Goal: Transaction & Acquisition: Obtain resource

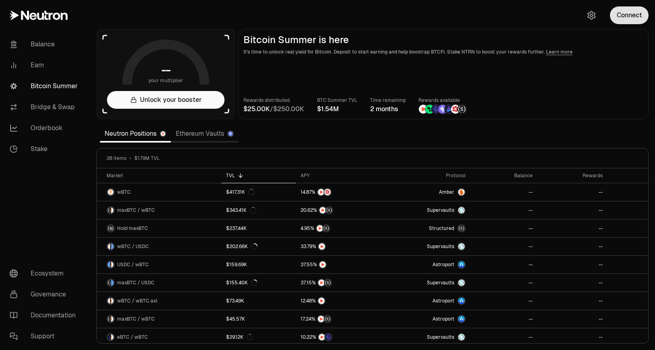
click at [618, 17] on button "Connect" at bounding box center [629, 15] width 39 height 18
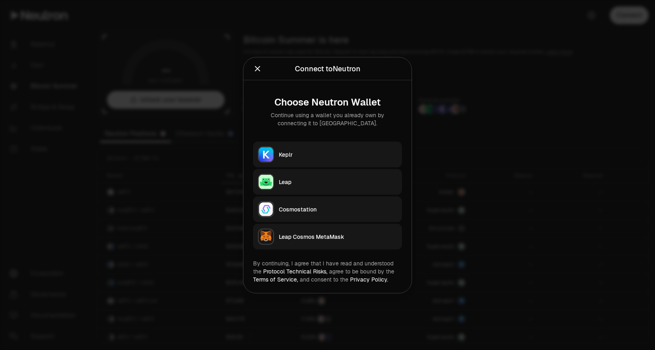
click at [354, 152] on div "Keplr" at bounding box center [338, 154] width 118 height 8
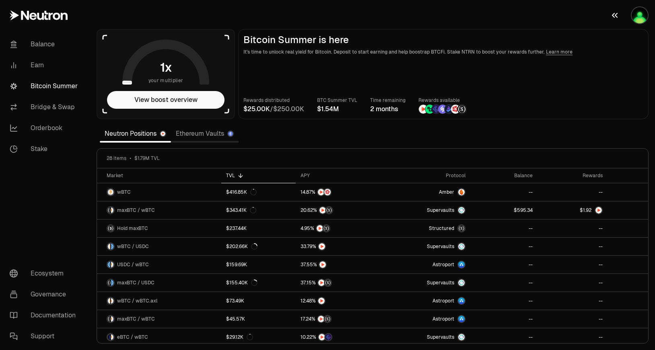
click at [631, 11] on button "button" at bounding box center [630, 15] width 52 height 31
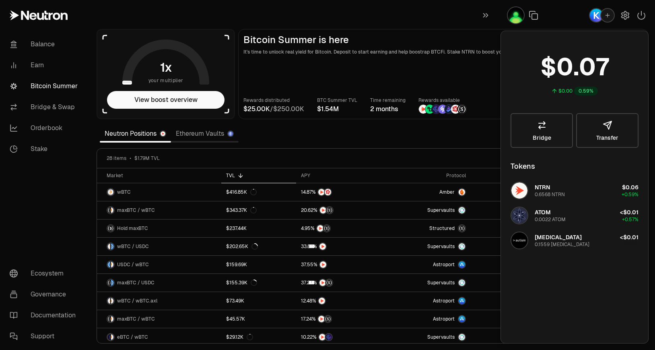
click at [264, 82] on main "Bitcoin Summer is here It's time to unlock real yield for Bitcoin. Deposit to s…" at bounding box center [443, 74] width 410 height 90
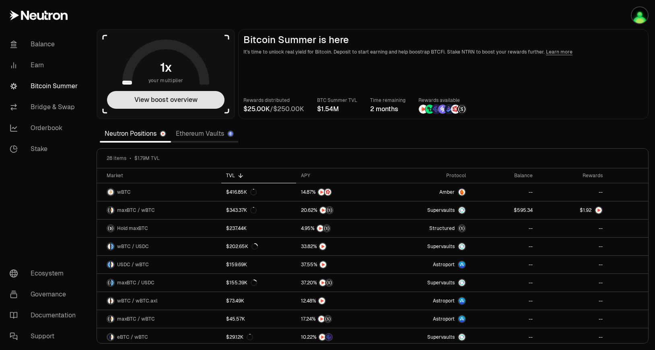
click at [215, 100] on button "View boost overview" at bounding box center [165, 100] width 117 height 18
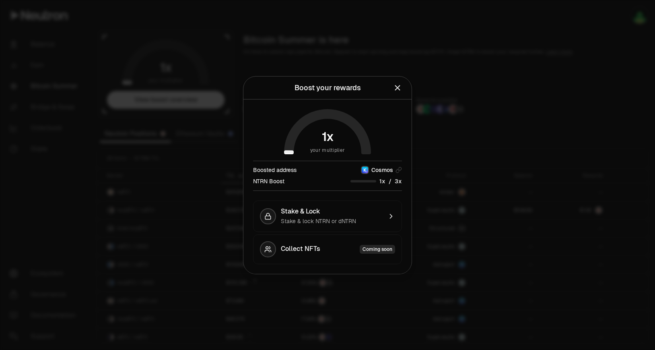
click at [399, 87] on icon "Close" at bounding box center [397, 87] width 9 height 9
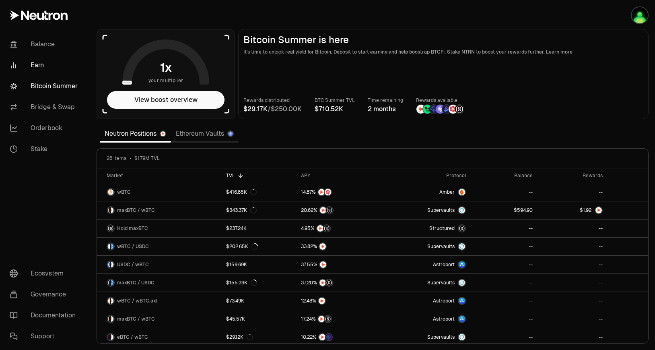
click at [14, 58] on link "Earn" at bounding box center [45, 65] width 84 height 21
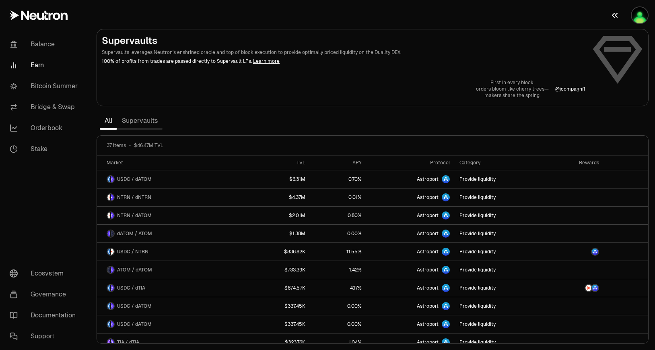
click at [645, 27] on button "button" at bounding box center [630, 15] width 52 height 31
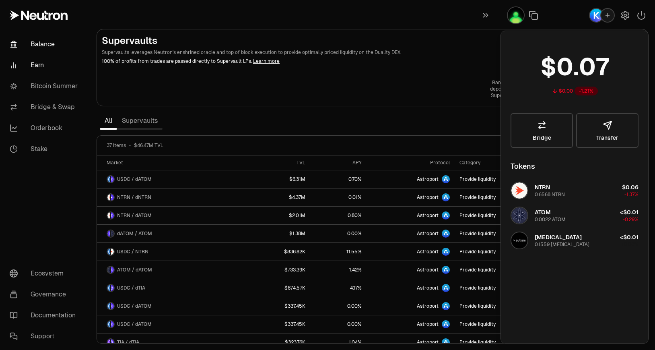
click at [31, 40] on link "Balance" at bounding box center [45, 44] width 84 height 21
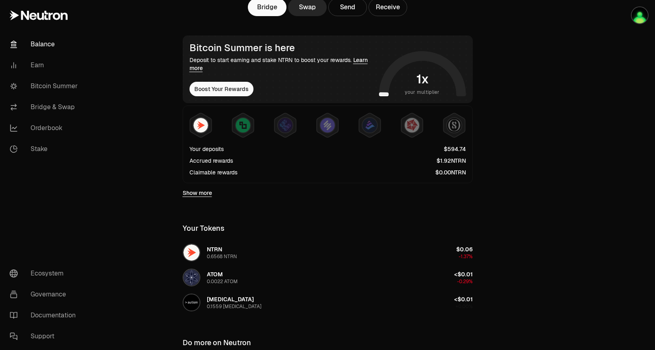
scroll to position [122, 0]
click at [458, 163] on span "NTRN" at bounding box center [458, 160] width 15 height 6
click at [211, 196] on link "Show more" at bounding box center [197, 192] width 29 height 8
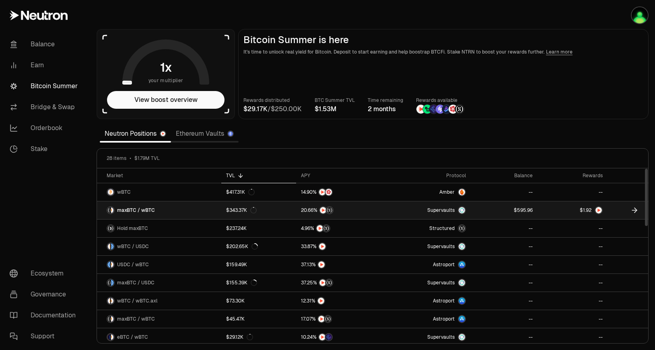
click at [592, 209] on span "0 1 2 3 4 5 6 7 8 9 . 0 1 2 3 4 5 6 7 8 9 0 1 2 3 4 5 6 7 8 9" at bounding box center [587, 209] width 13 height 7
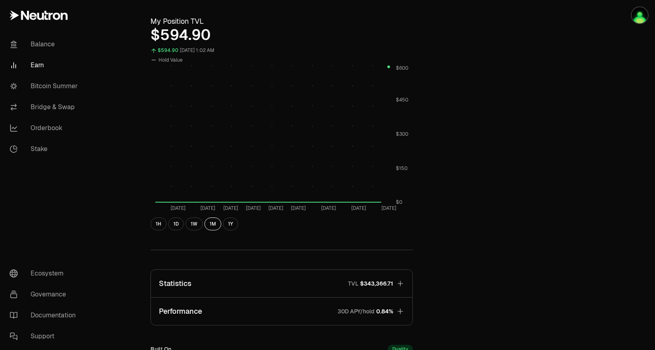
scroll to position [279, 0]
click at [62, 80] on link "Bitcoin Summer" at bounding box center [45, 86] width 84 height 21
